Goal: Task Accomplishment & Management: Complete application form

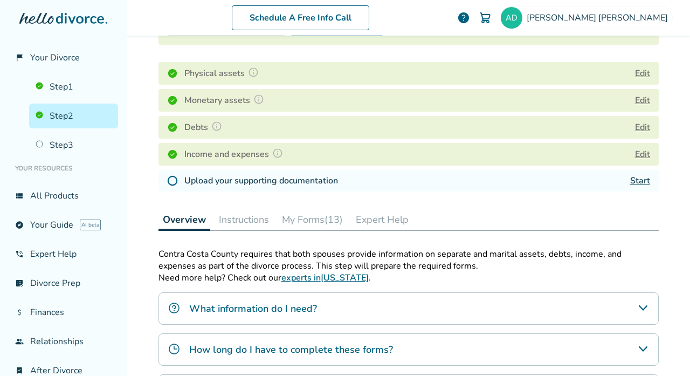
scroll to position [144, 0]
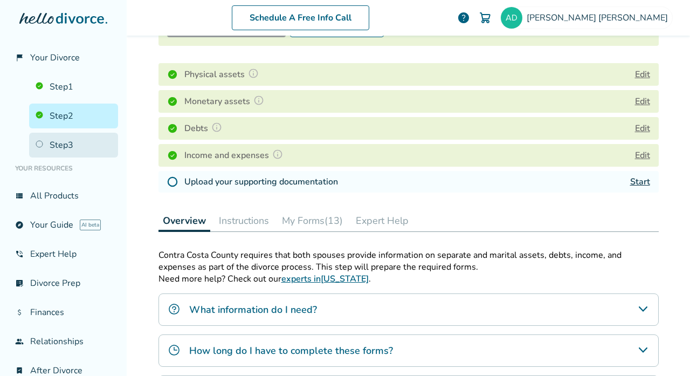
click at [67, 146] on link "Step 3" at bounding box center [73, 145] width 89 height 25
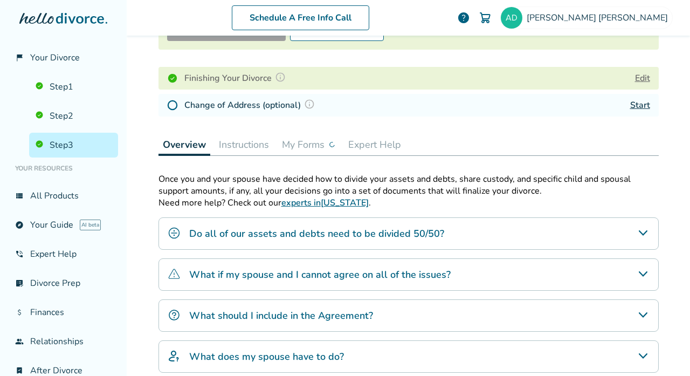
scroll to position [145, 0]
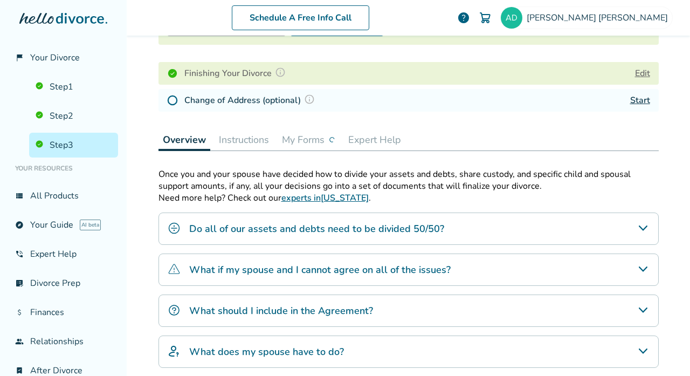
click at [219, 230] on h4 "Do all of our assets and debts need to be divided 50/50?" at bounding box center [316, 229] width 255 height 14
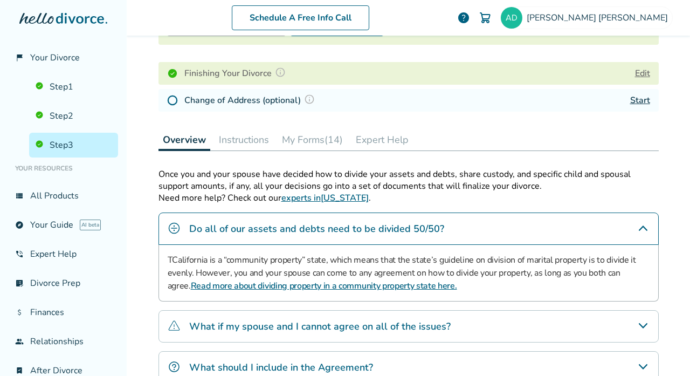
click at [234, 289] on link "Read more about dividing property in a community property state here." at bounding box center [324, 286] width 266 height 12
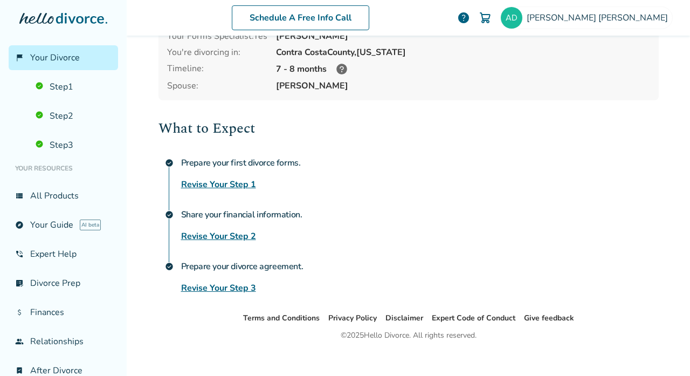
scroll to position [92, 0]
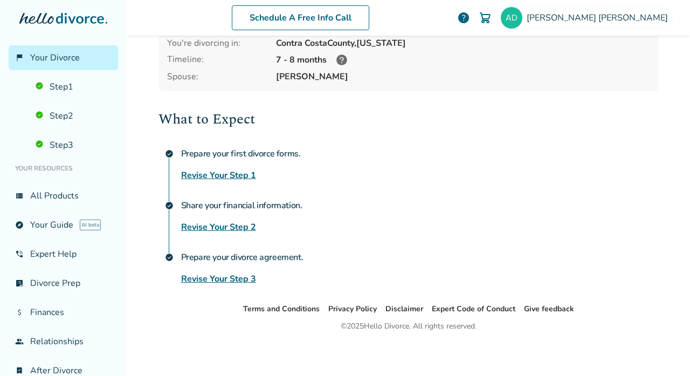
click at [216, 281] on link "Revise Your Step 3" at bounding box center [218, 278] width 75 height 13
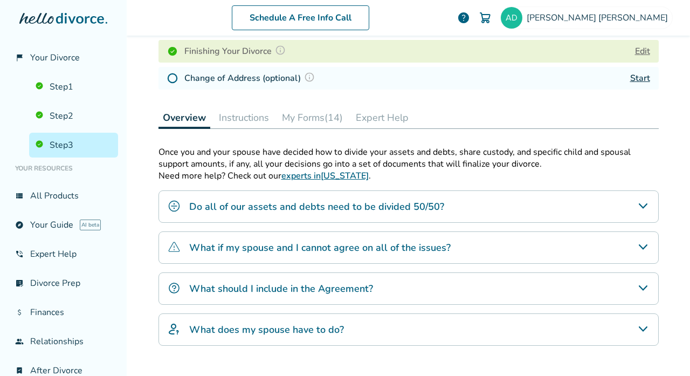
scroll to position [151, 0]
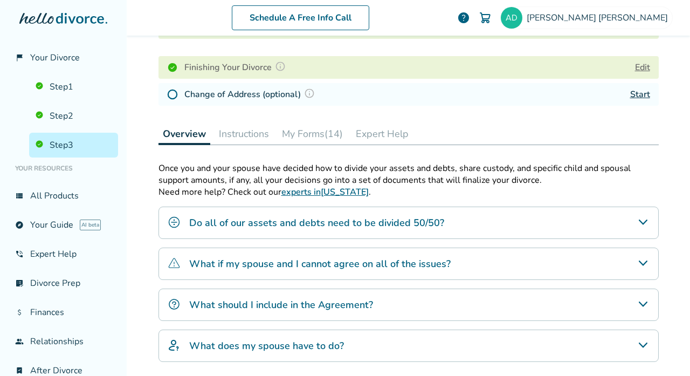
click at [637, 308] on icon "What should I include in the Agreement?" at bounding box center [643, 304] width 13 height 13
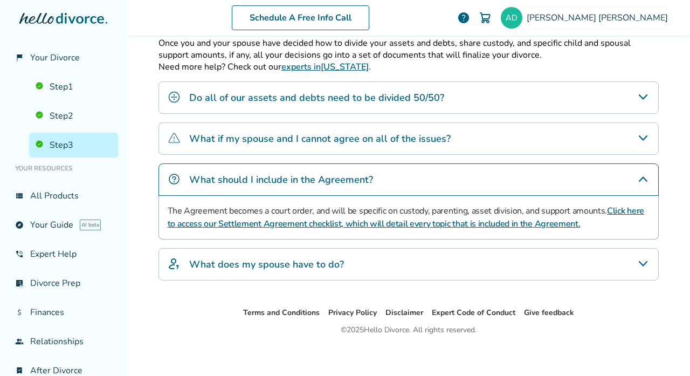
scroll to position [280, 0]
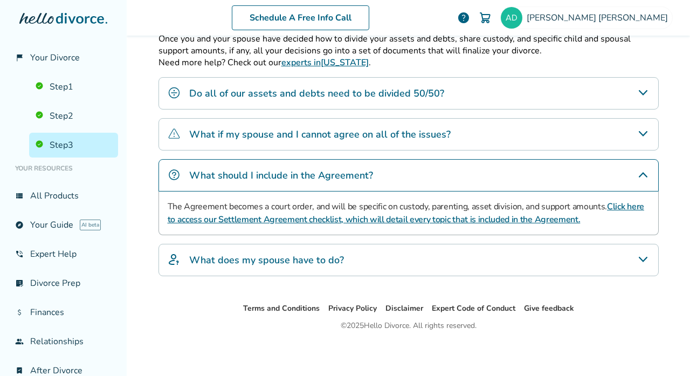
click at [648, 265] on icon "What does my spouse have to do?" at bounding box center [643, 259] width 13 height 13
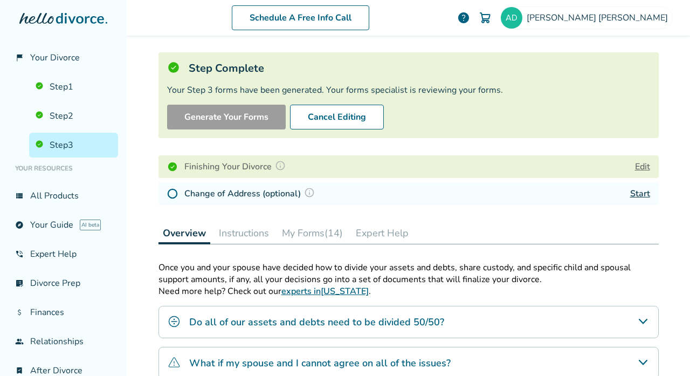
scroll to position [58, 0]
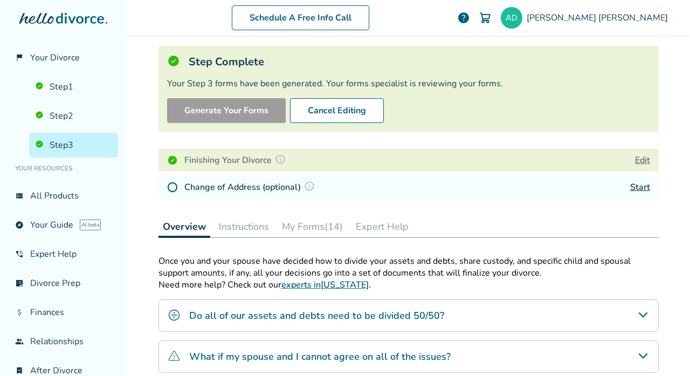
click at [327, 233] on button "My Forms (14)" at bounding box center [313, 227] width 70 height 22
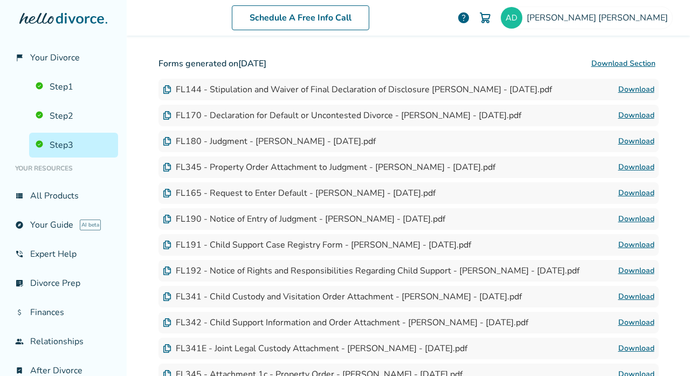
scroll to position [364, 0]
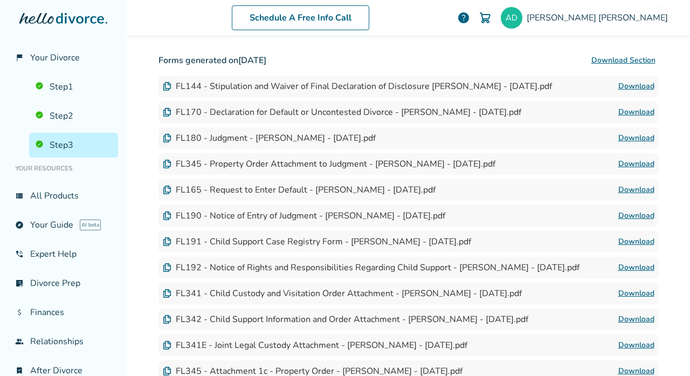
click at [165, 194] on img at bounding box center [167, 189] width 9 height 9
click at [645, 194] on link "Download" at bounding box center [636, 189] width 36 height 13
click at [627, 164] on link "Download" at bounding box center [636, 163] width 36 height 13
